Goal: Task Accomplishment & Management: Use online tool/utility

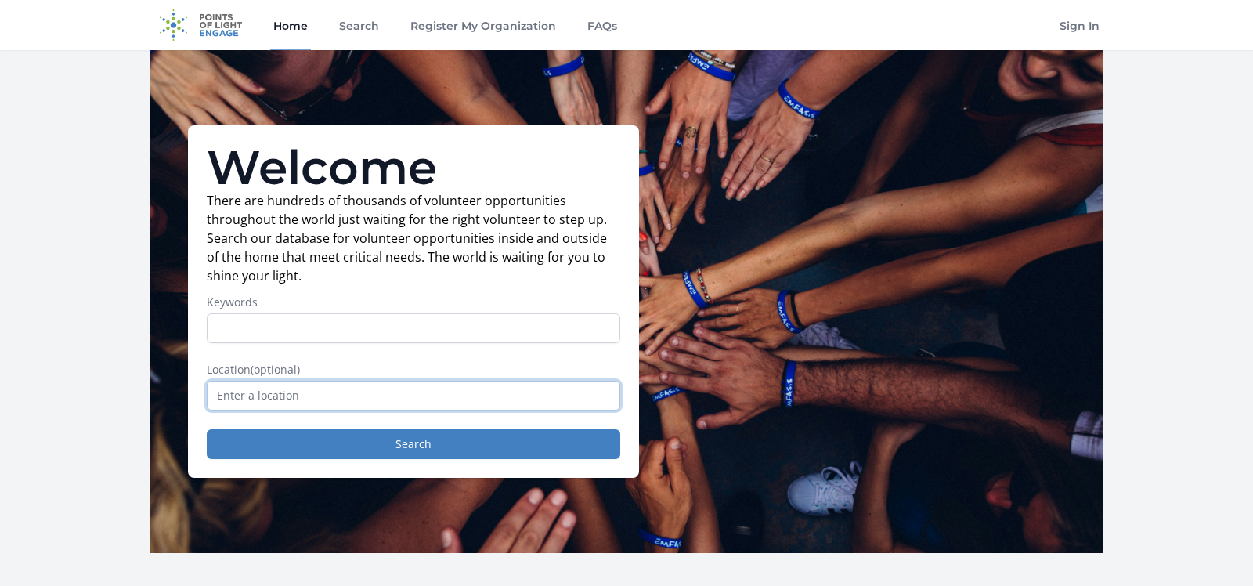
click at [536, 389] on input "text" at bounding box center [413, 396] width 413 height 30
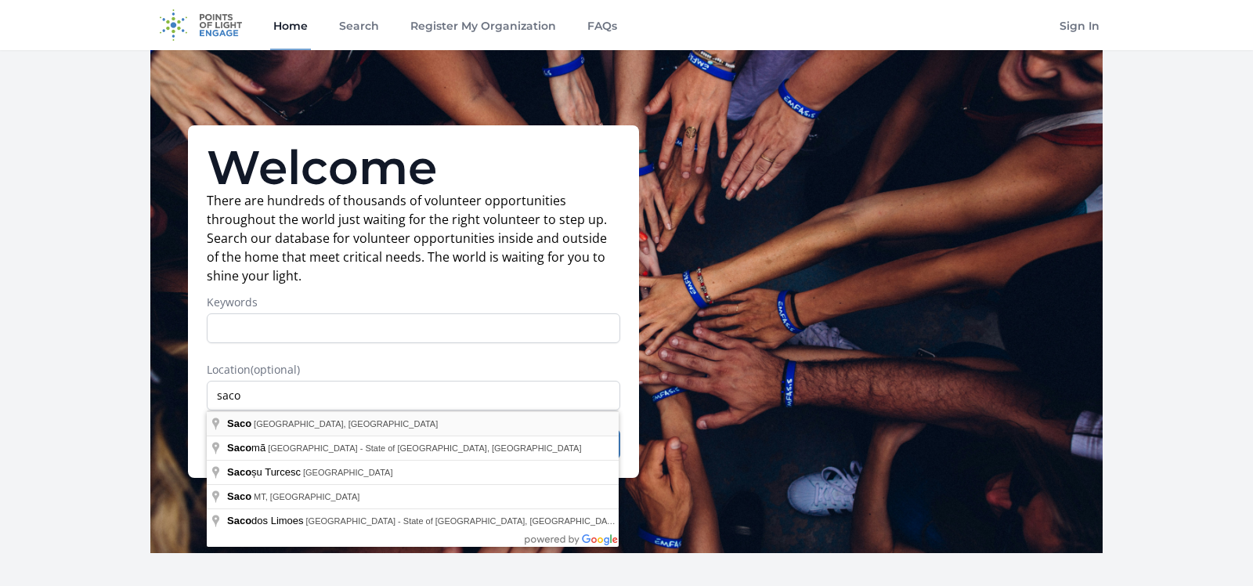
type input "Saco, ME, USA"
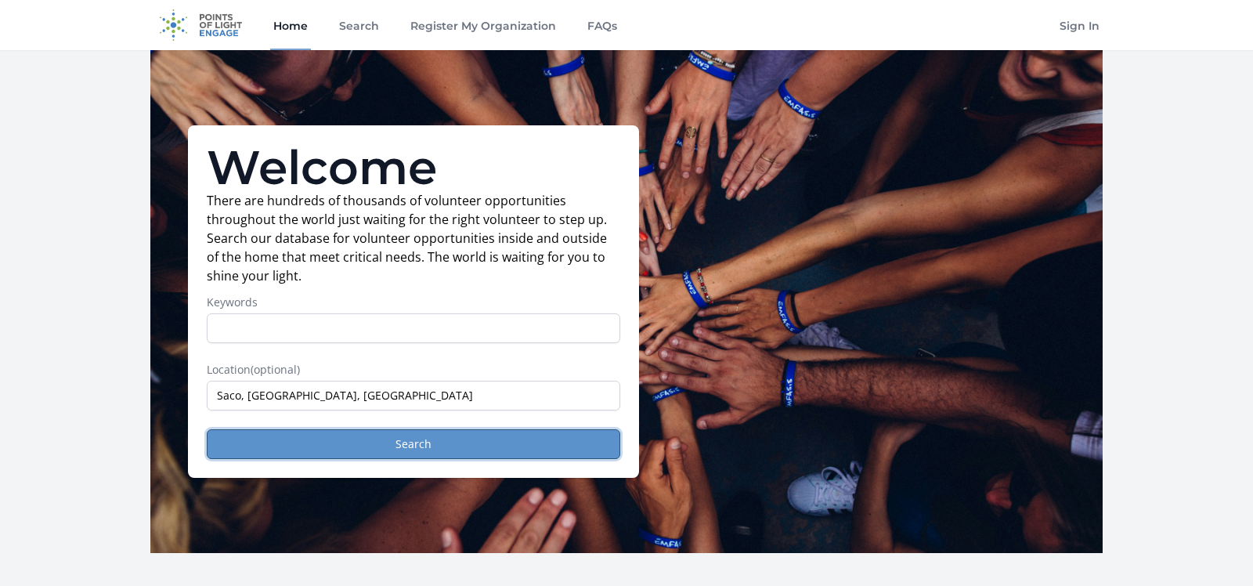
click at [513, 448] on button "Search" at bounding box center [413, 444] width 413 height 30
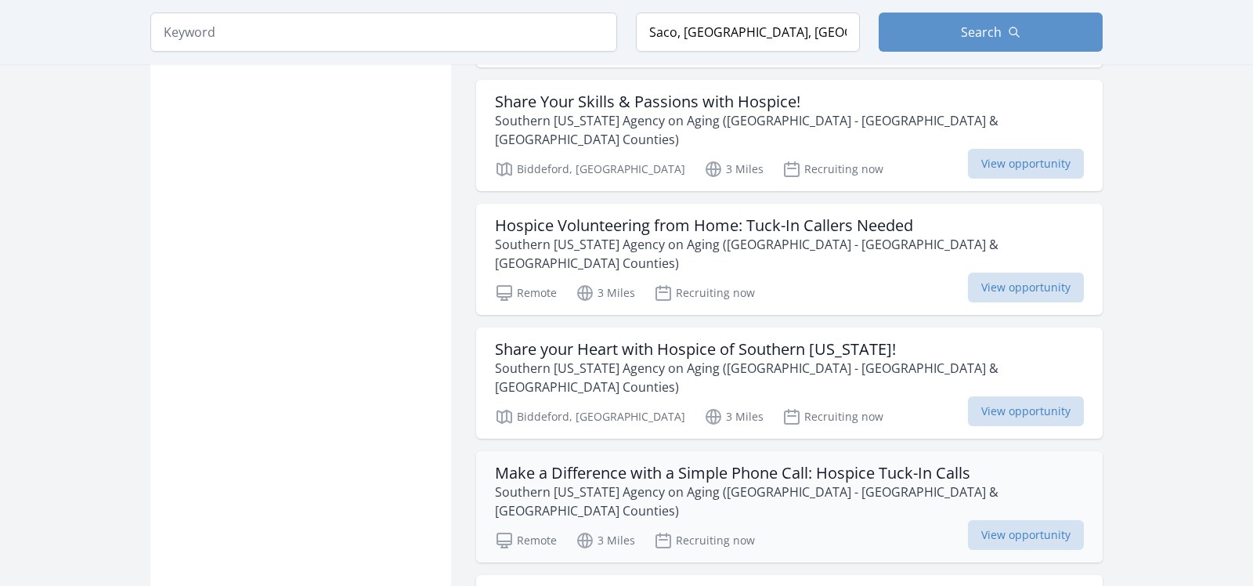
scroll to position [1562, 0]
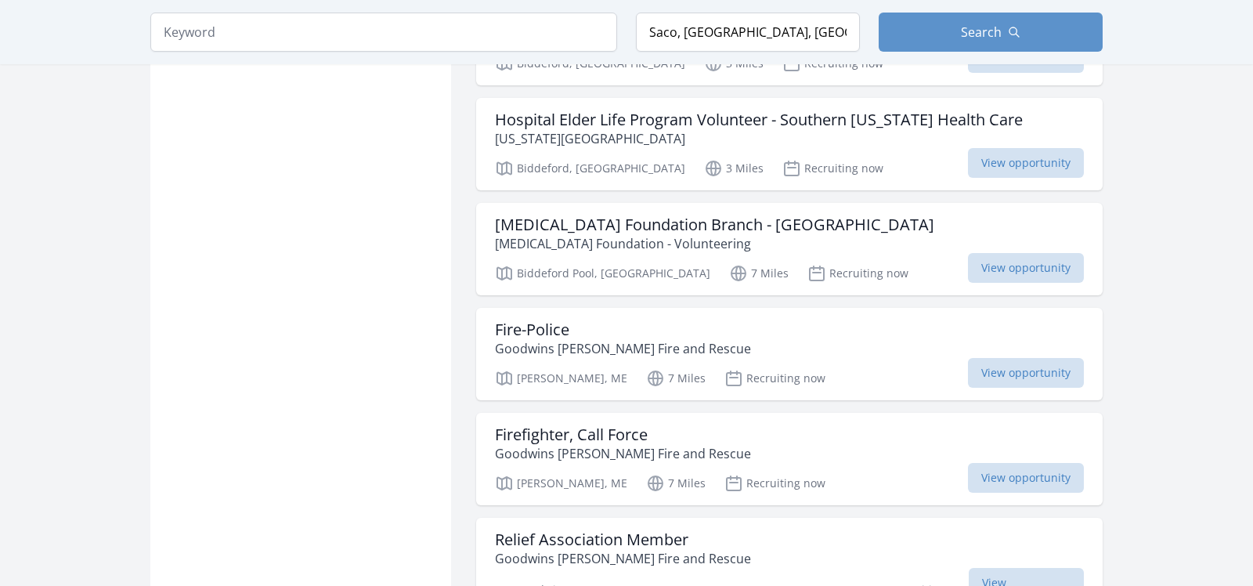
scroll to position [3700, 0]
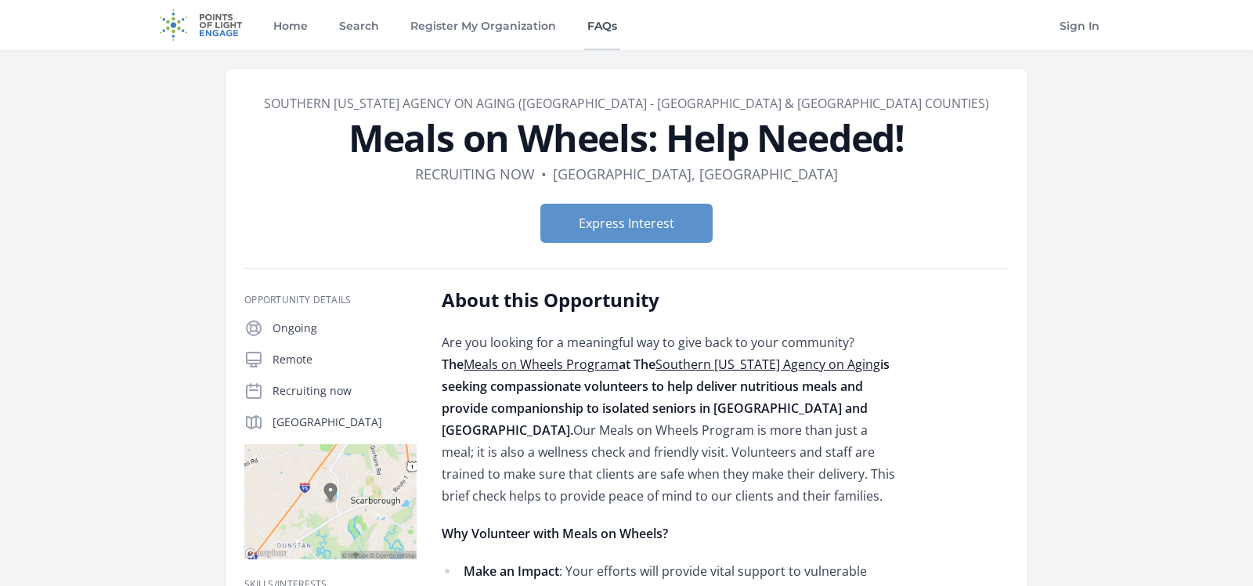
click at [609, 27] on link "FAQs" at bounding box center [602, 25] width 36 height 50
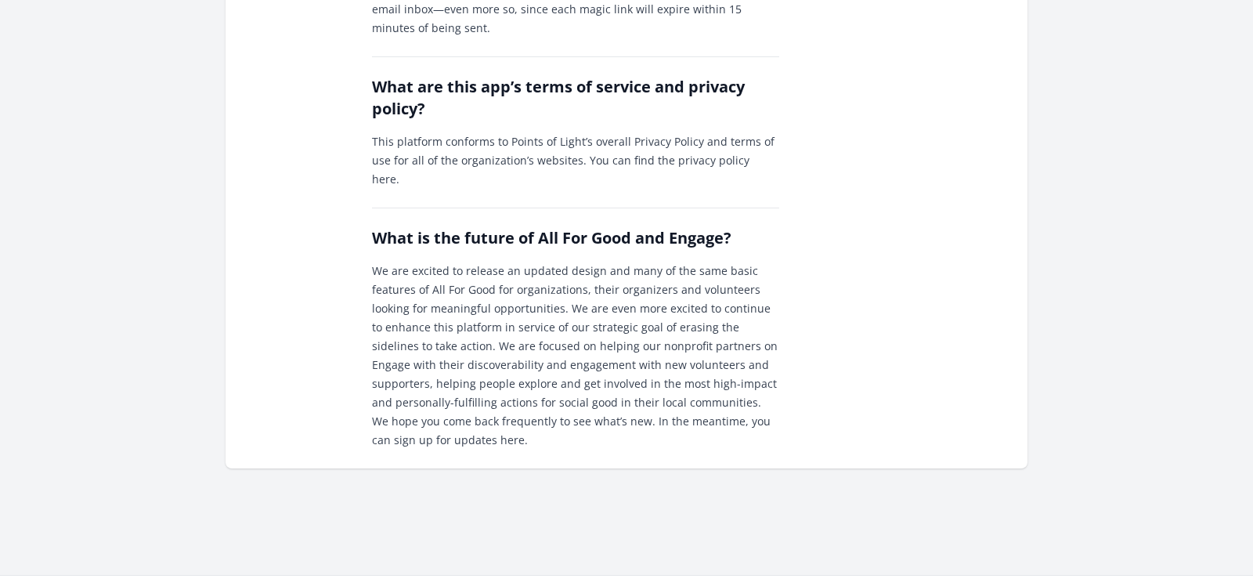
scroll to position [2105, 0]
